Goal: Task Accomplishment & Management: Manage account settings

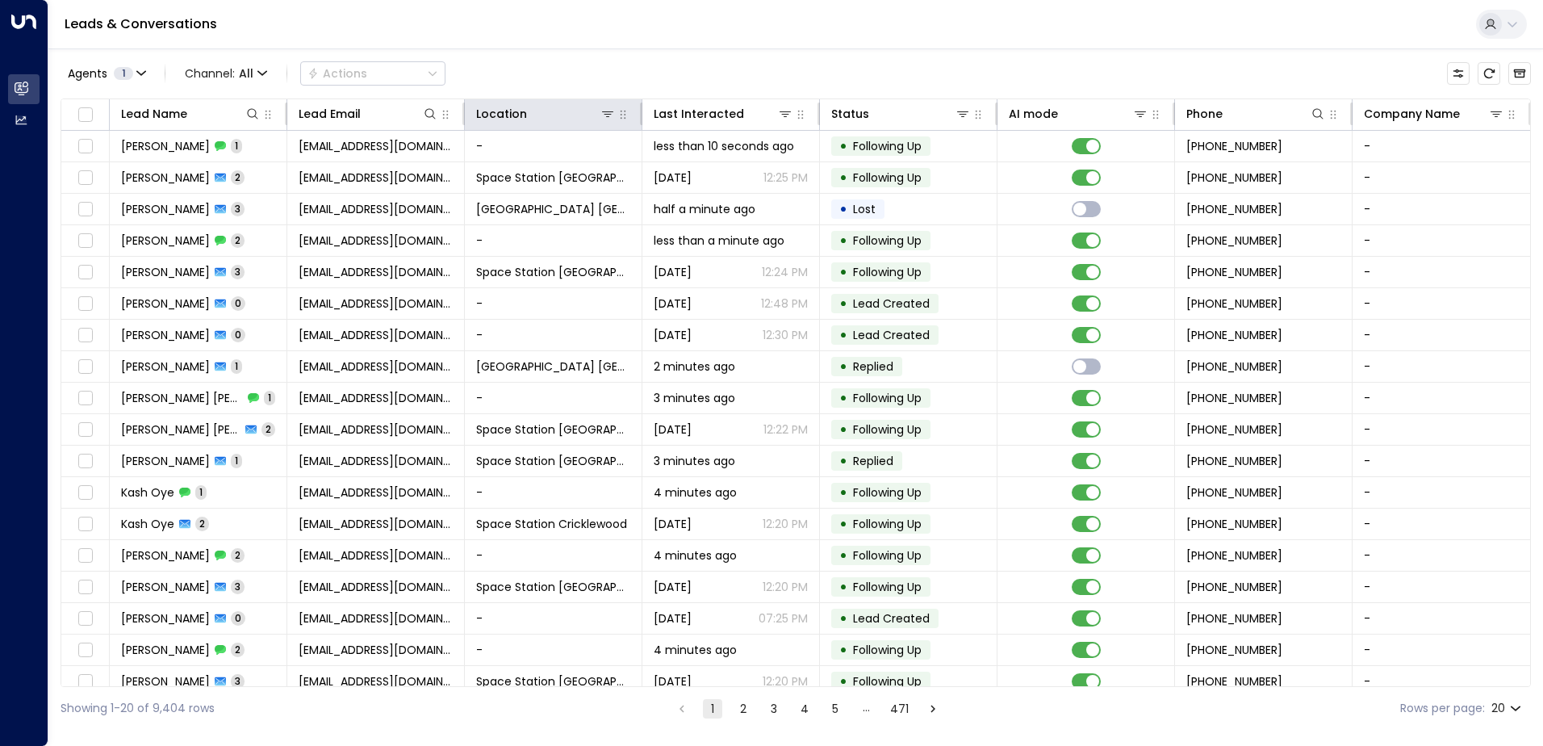
click at [602, 119] on icon at bounding box center [607, 113] width 13 height 13
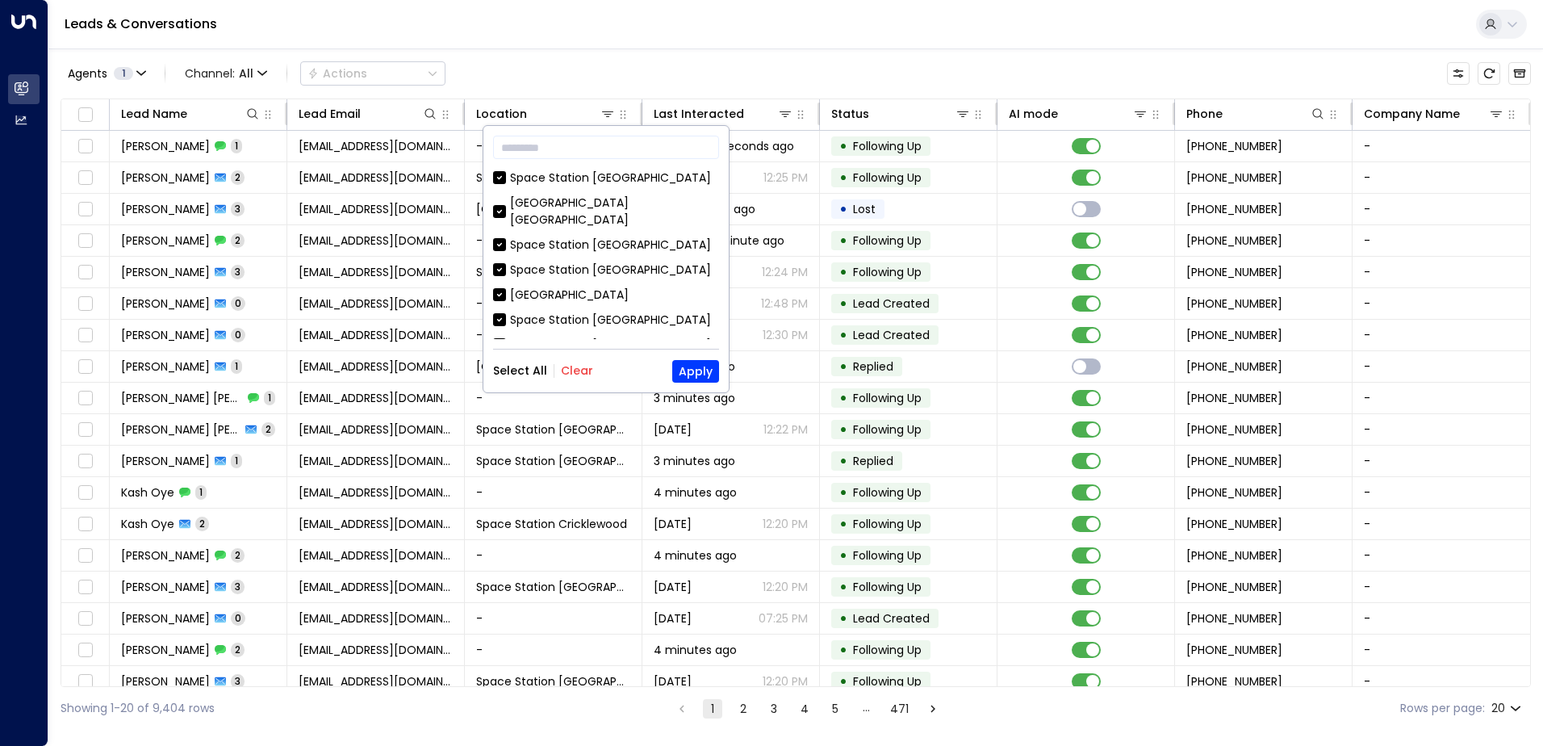
click at [575, 391] on div "​ [GEOGRAPHIC_DATA] [GEOGRAPHIC_DATA] [GEOGRAPHIC_DATA] [GEOGRAPHIC_DATA] [GEOG…" at bounding box center [605, 259] width 245 height 266
click at [574, 374] on button "Clear" at bounding box center [577, 370] width 32 height 13
click at [590, 261] on div "Space Station [GEOGRAPHIC_DATA]" at bounding box center [610, 269] width 201 height 17
click at [683, 371] on button "Apply" at bounding box center [695, 371] width 47 height 23
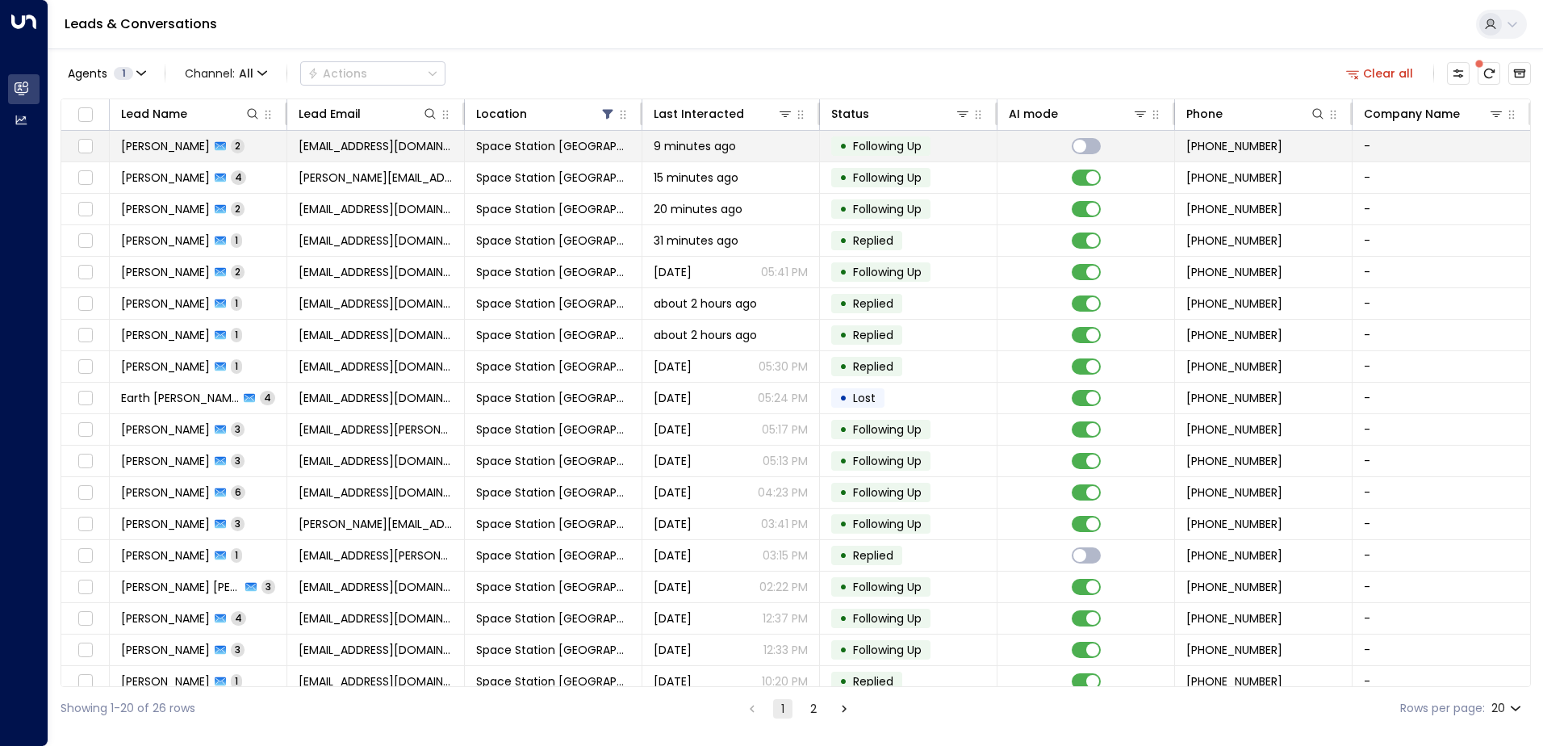
click at [382, 143] on span "[EMAIL_ADDRESS][DOMAIN_NAME]" at bounding box center [376, 146] width 154 height 16
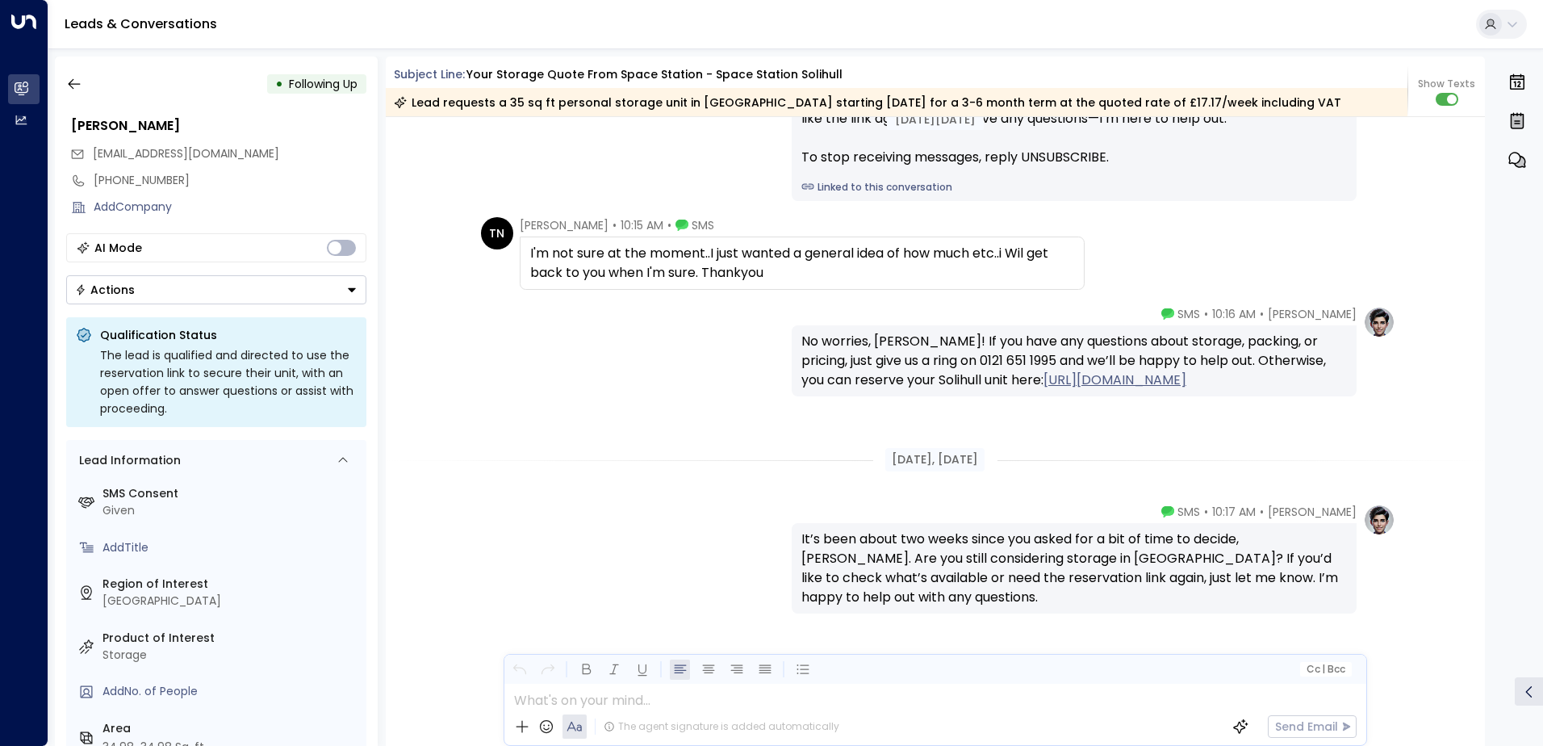
scroll to position [2014, 0]
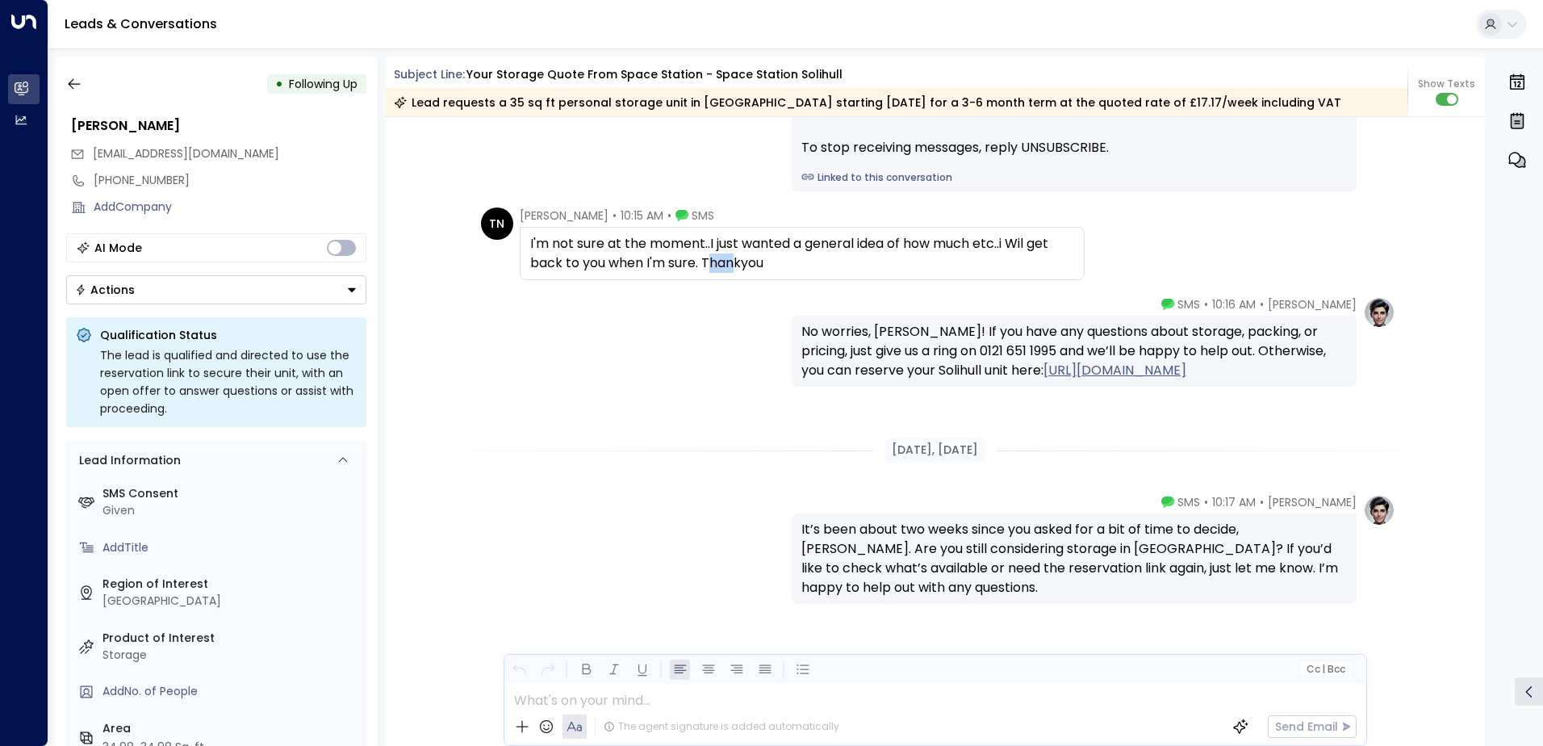
drag, startPoint x: 729, startPoint y: 267, endPoint x: 710, endPoint y: 267, distance: 19.4
click at [710, 267] on div "I'm not sure at the moment..I just wanted a general idea of how much etc..i Wil…" at bounding box center [802, 253] width 544 height 39
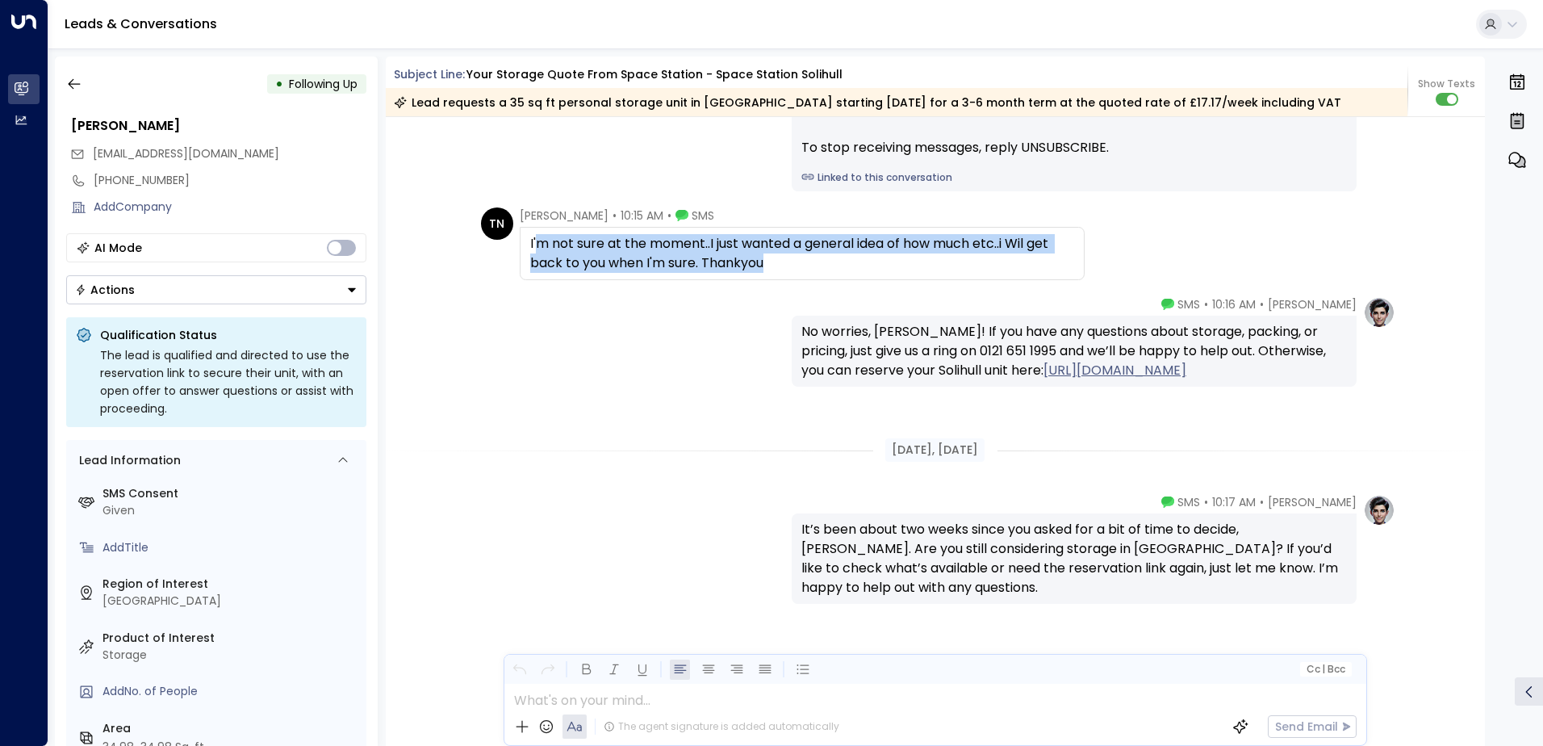
drag, startPoint x: 710, startPoint y: 267, endPoint x: 537, endPoint y: 238, distance: 175.1
click at [537, 238] on div "I'm not sure at the moment..I just wanted a general idea of how much etc..i Wil…" at bounding box center [802, 253] width 544 height 39
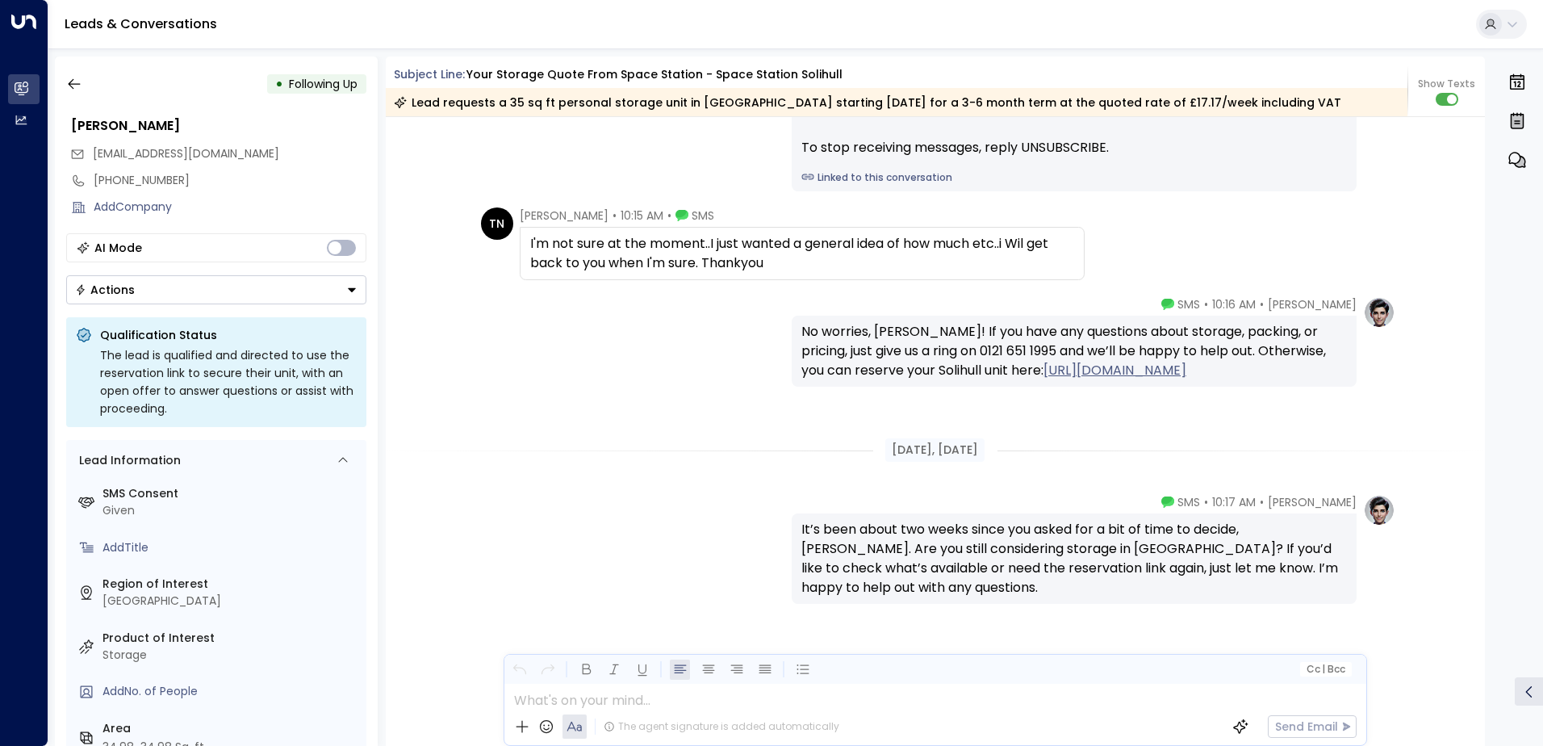
drag, startPoint x: 537, startPoint y: 238, endPoint x: 617, endPoint y: 316, distance: 111.3
click at [617, 316] on div "[PERSON_NAME] • 10:16 AM • SMS No worries, [PERSON_NAME]! If you have any quest…" at bounding box center [935, 341] width 920 height 90
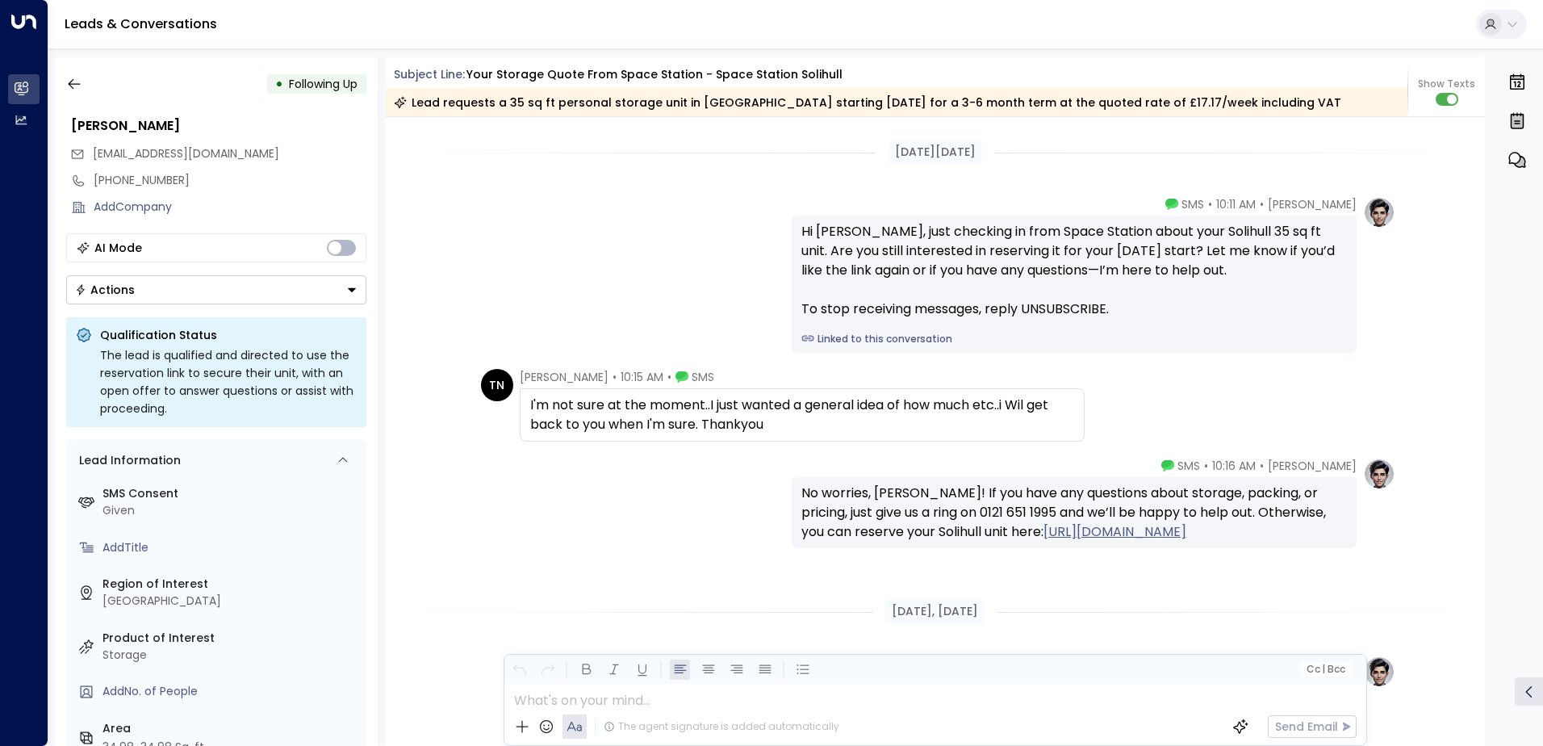
click at [278, 286] on button "Actions" at bounding box center [216, 289] width 300 height 29
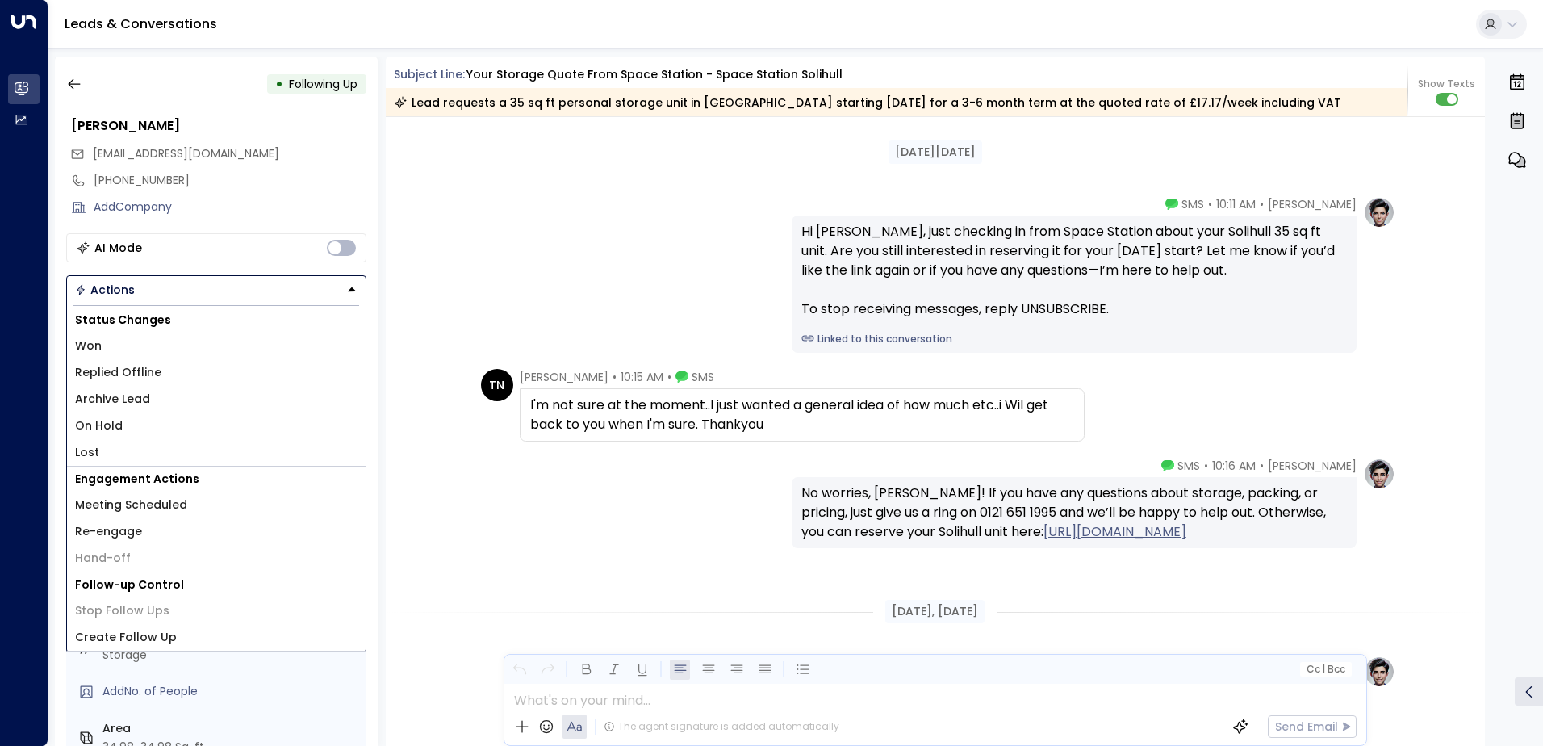
click at [182, 405] on li "Archive Lead" at bounding box center [216, 399] width 299 height 27
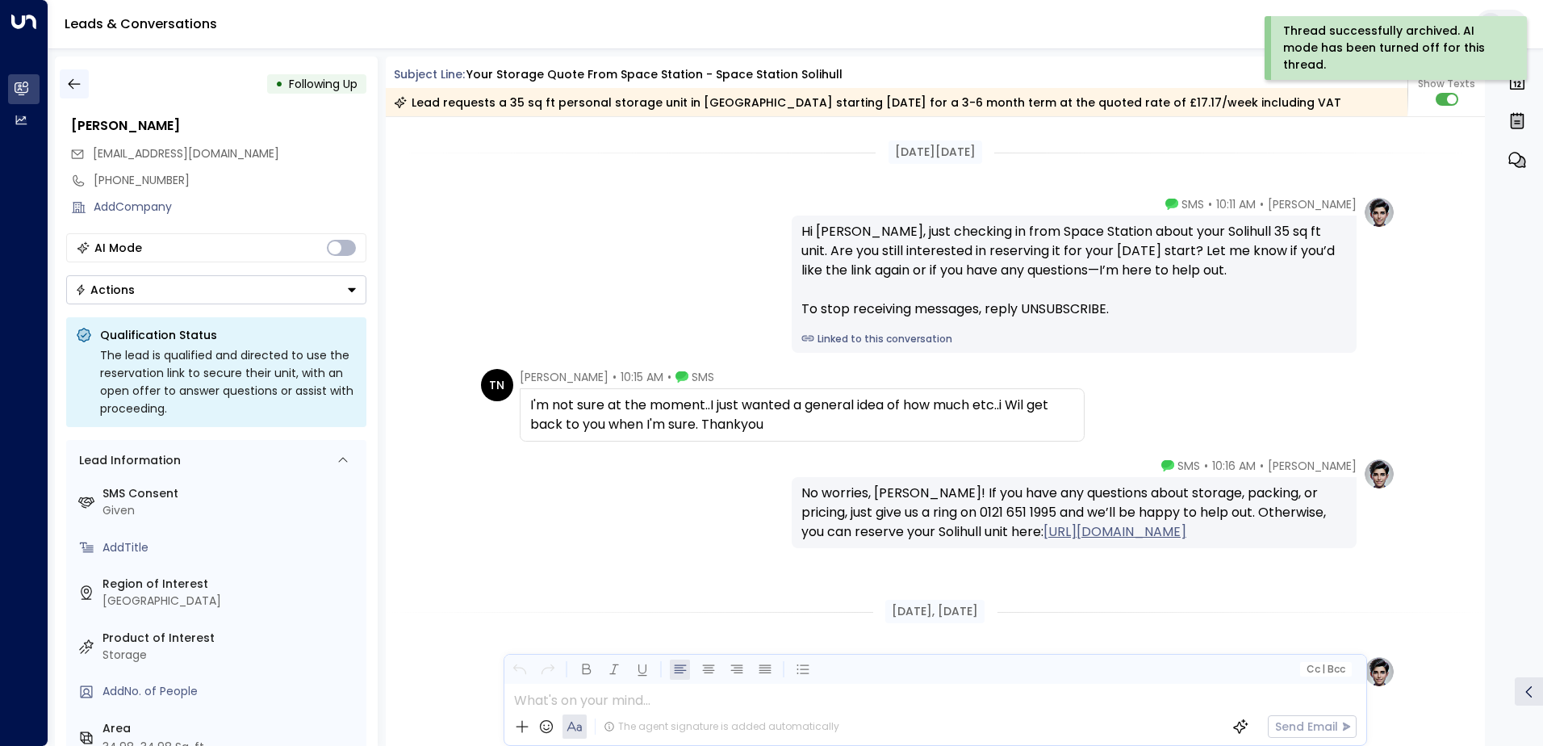
click at [74, 73] on button "button" at bounding box center [74, 83] width 29 height 29
